Goal: Task Accomplishment & Management: Manage account settings

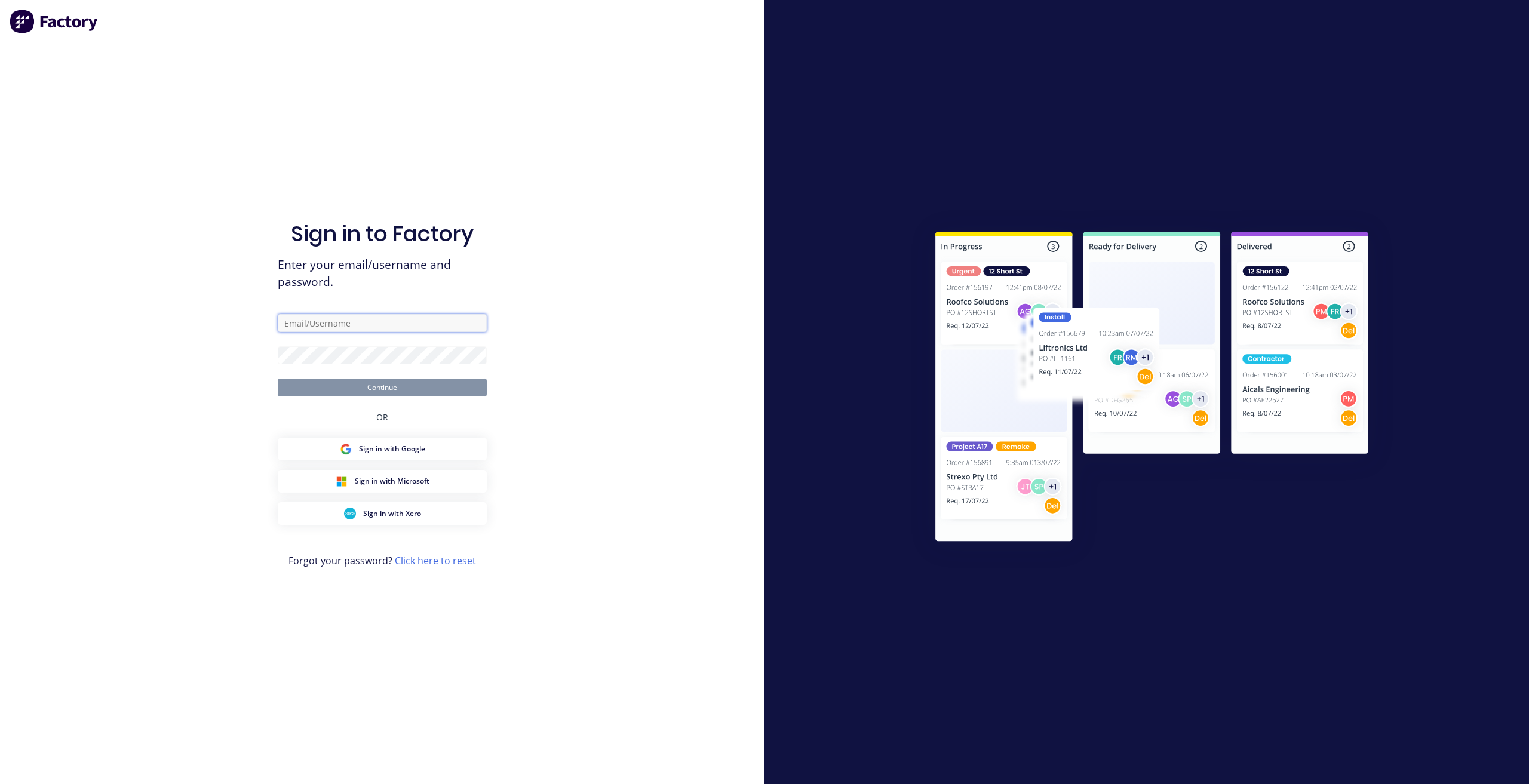
click at [362, 322] on input "text" at bounding box center [382, 323] width 209 height 18
click at [344, 324] on input "[EMAIL_ADDRESS][DOMAIN_NAME]" at bounding box center [382, 323] width 209 height 18
type input "[EMAIL_ADDRESS][DOMAIN_NAME]"
click at [364, 388] on button "Continue" at bounding box center [382, 387] width 209 height 18
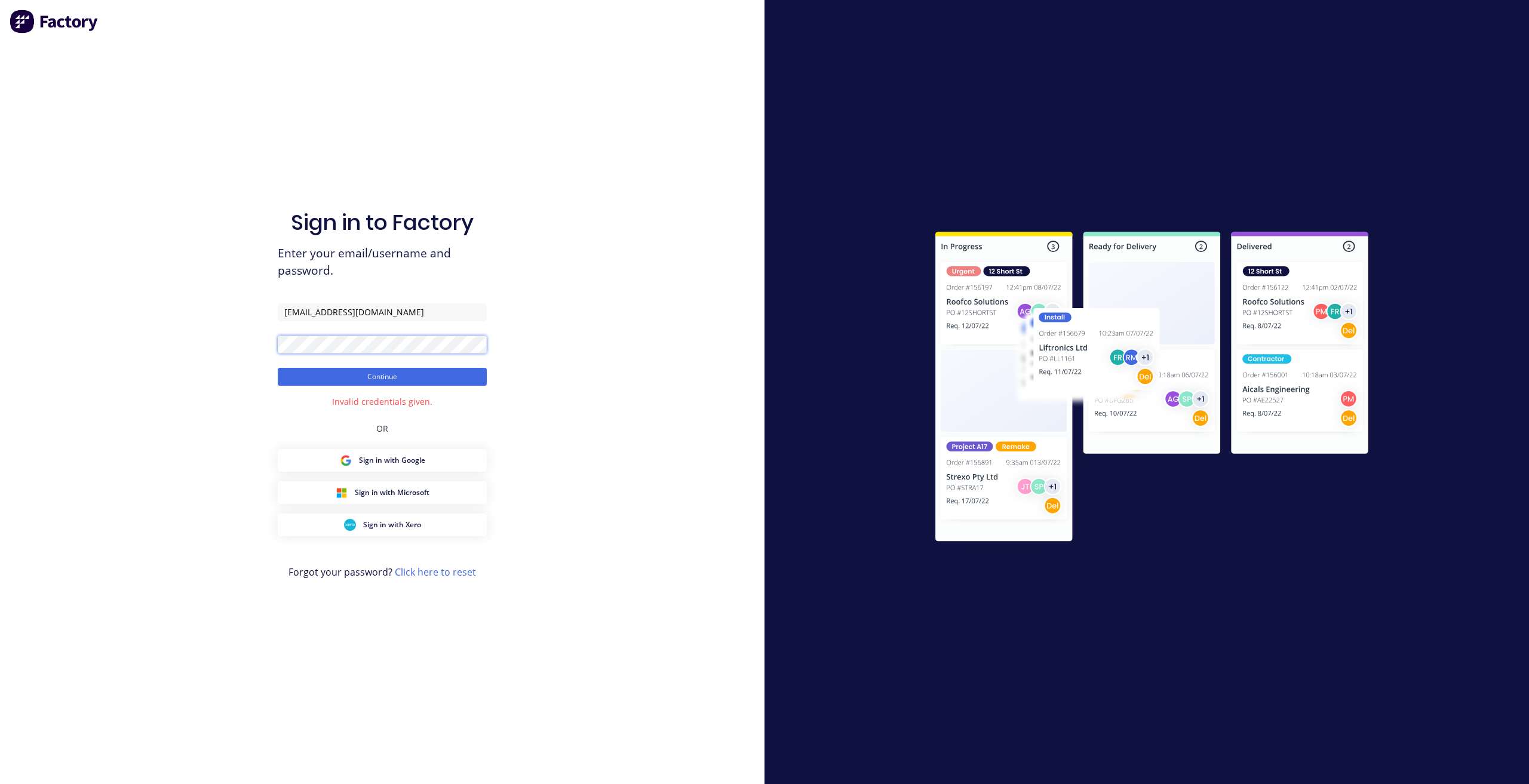
click at [382, 598] on div at bounding box center [382, 598] width 0 height 0
click at [278, 368] on button "Continue" at bounding box center [382, 376] width 209 height 18
click at [310, 374] on button "Continue" at bounding box center [382, 376] width 209 height 18
click at [430, 578] on link "Click here to reset" at bounding box center [435, 572] width 81 height 13
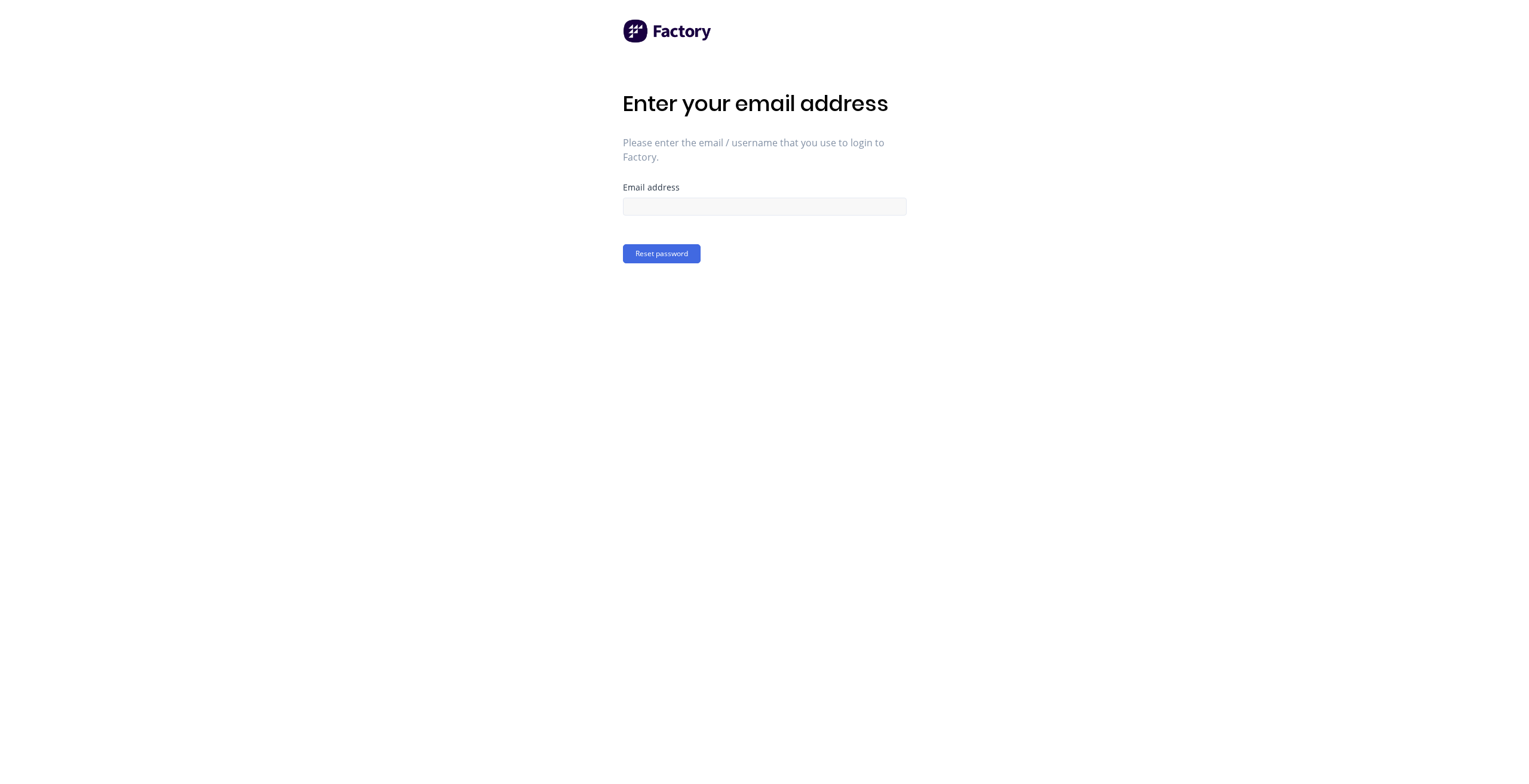
drag, startPoint x: 675, startPoint y: 192, endPoint x: 671, endPoint y: 197, distance: 6.4
click at [673, 196] on div "Email address" at bounding box center [764, 199] width 284 height 32
click at [671, 197] on input at bounding box center [764, 206] width 284 height 18
click at [688, 204] on input "[EMAIL_ADDRESS][DOMAIN_NAME]" at bounding box center [764, 206] width 284 height 18
click at [688, 204] on input "[EMAIL_ADDRESS][DOMAIN_NAME]" at bounding box center [764, 206] width 284 height 18
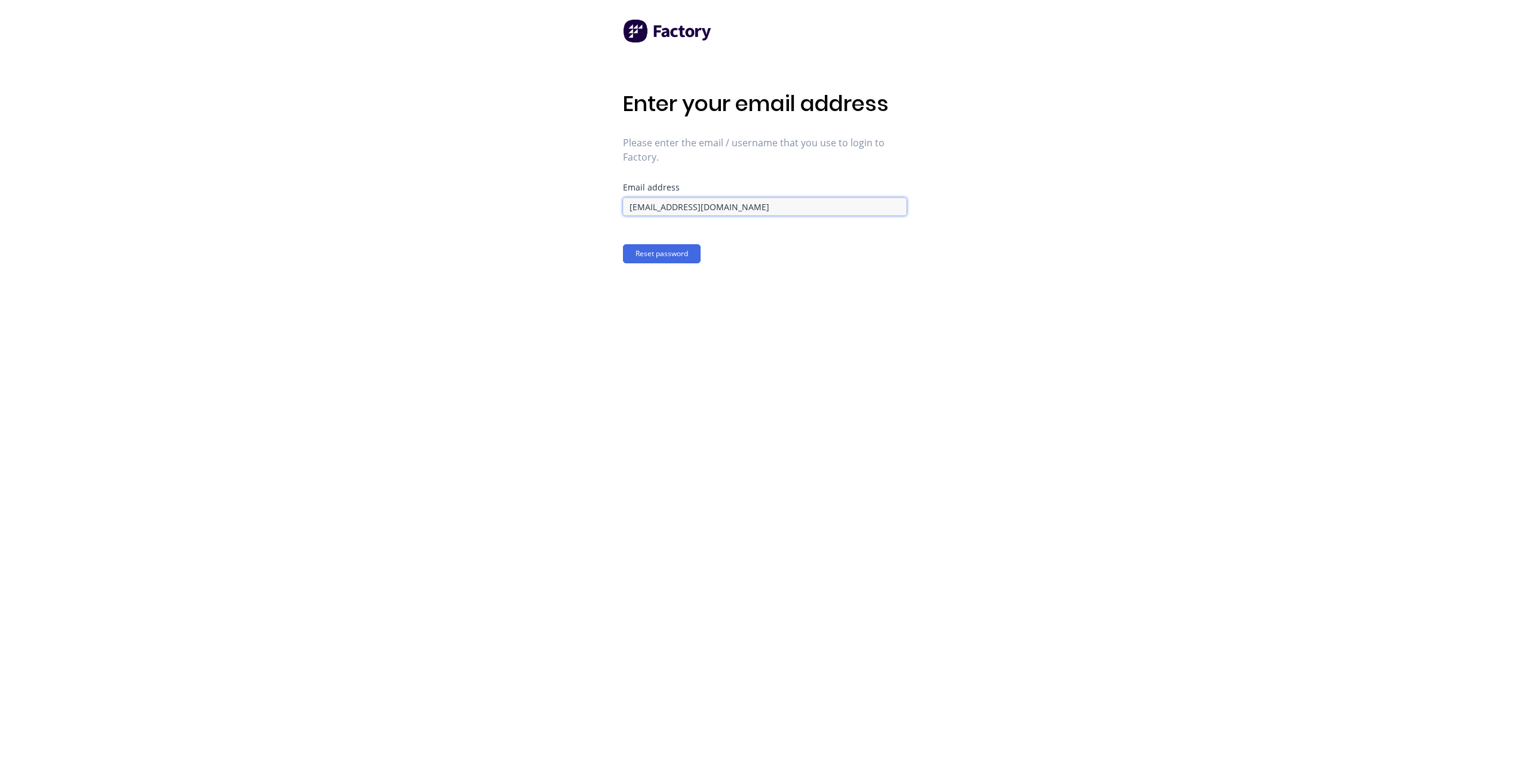
click at [688, 206] on input "[EMAIL_ADDRESS][DOMAIN_NAME]" at bounding box center [764, 206] width 284 height 18
click at [692, 207] on input "[EMAIL_ADDRESS][DOMAIN_NAME]" at bounding box center [764, 206] width 284 height 18
type input "[EMAIL_ADDRESS][DOMAIN_NAME]"
click at [658, 263] on button "Reset password" at bounding box center [662, 254] width 78 height 19
click at [895, 329] on div "Password reset sent If an account exists for this email address, we'll send you…" at bounding box center [764, 392] width 284 height 784
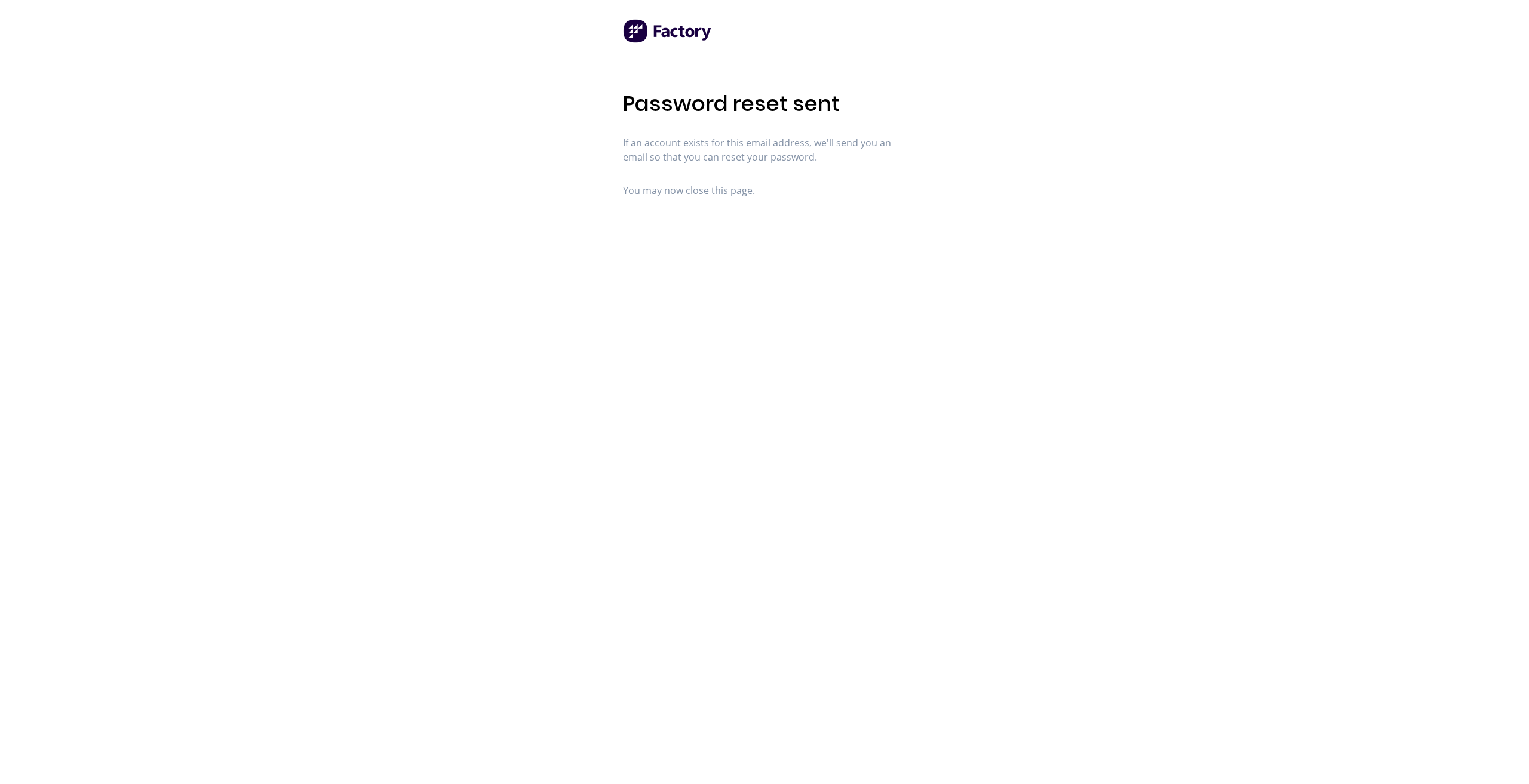
click at [785, 122] on div "Password reset sent If an account exists for this email address, we'll send you…" at bounding box center [764, 144] width 284 height 107
click at [1301, 246] on div "Password reset sent If an account exists for this email address, we'll send you…" at bounding box center [764, 392] width 1529 height 784
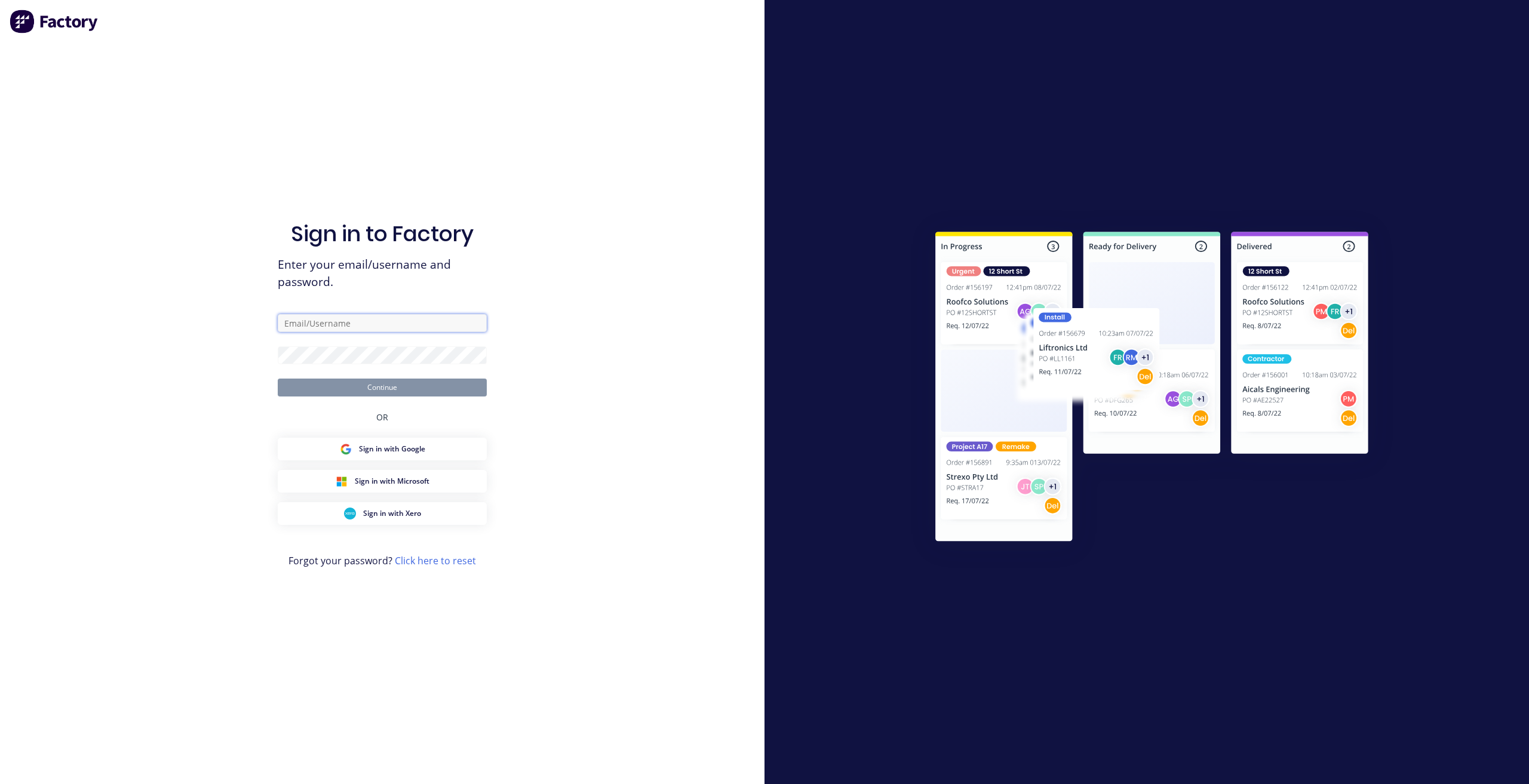
click at [315, 322] on input "text" at bounding box center [382, 323] width 209 height 18
type input "[EMAIL_ADDRESS][DOMAIN_NAME]"
click at [394, 480] on span "Sign in with Microsoft" at bounding box center [392, 481] width 75 height 11
